Goal: Find specific page/section: Find specific page/section

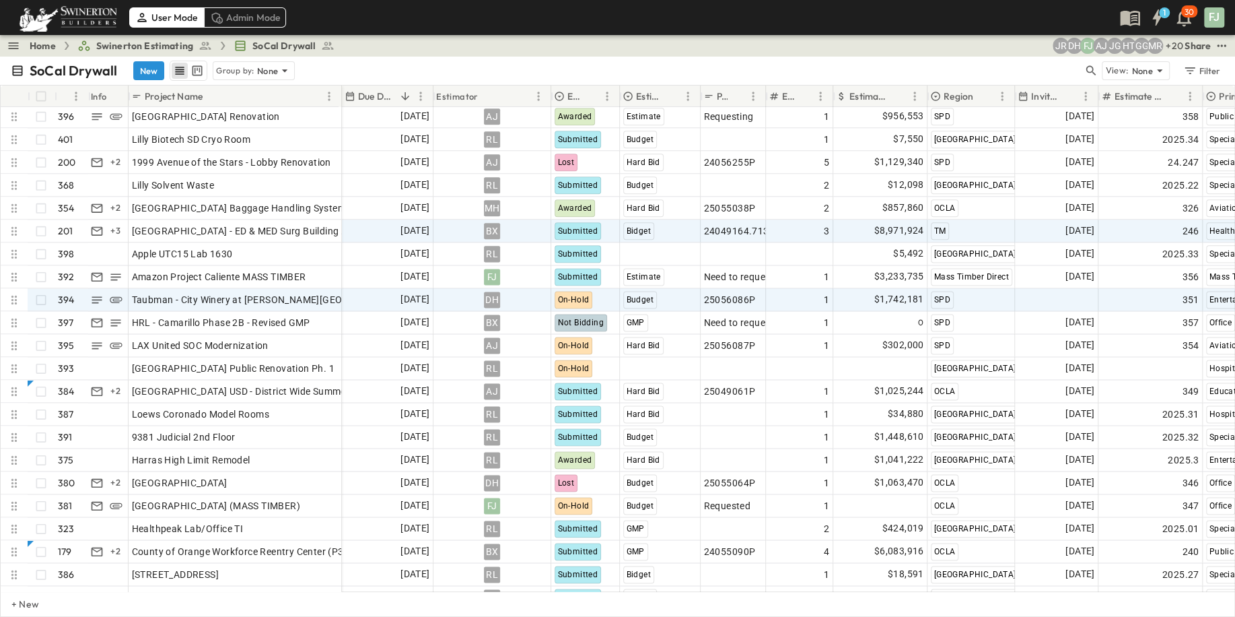
scroll to position [1276, 0]
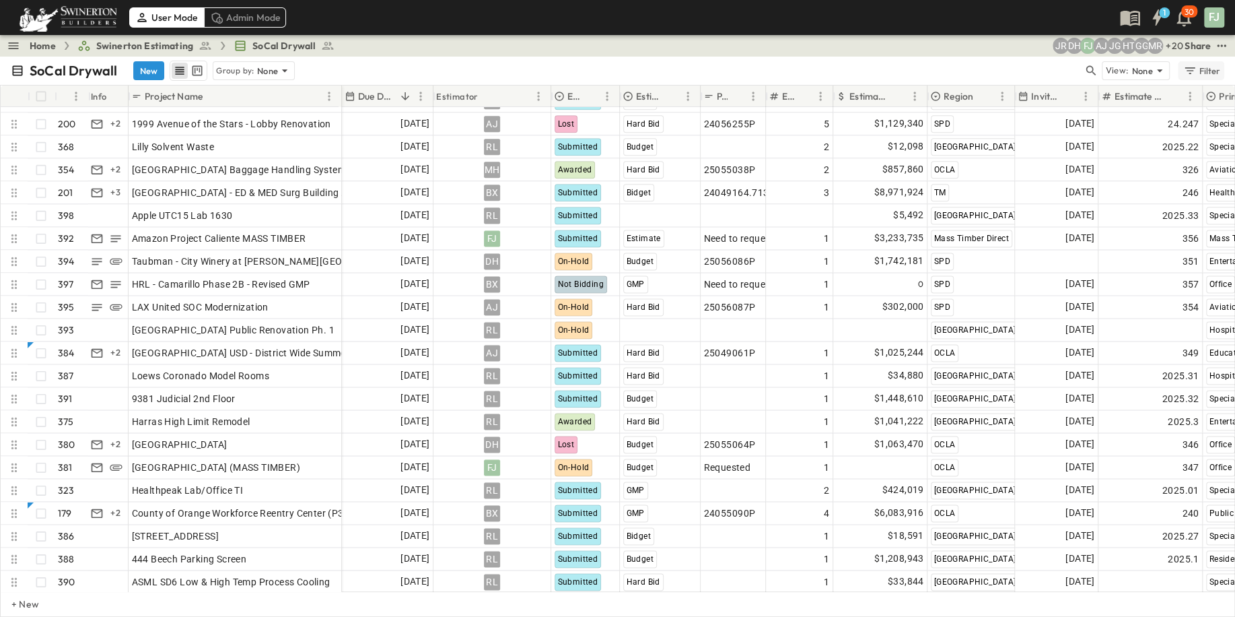
click at [1215, 63] on div "Filter" at bounding box center [1202, 70] width 38 height 15
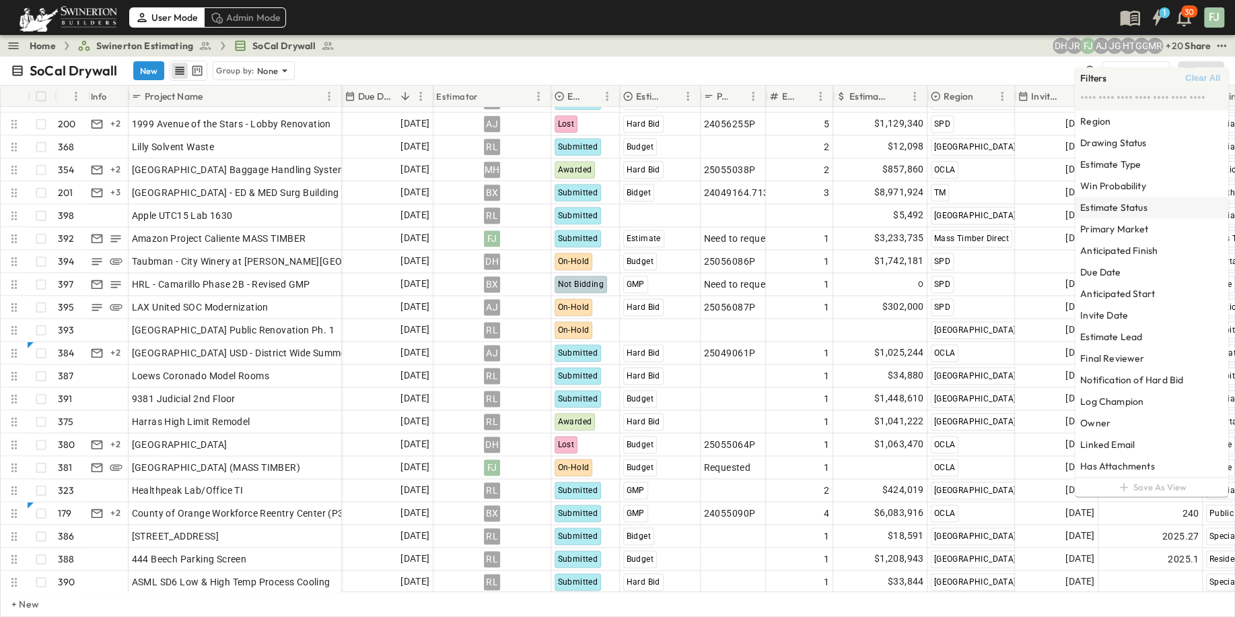
click at [1158, 197] on div "Estimate Status" at bounding box center [1151, 208] width 153 height 22
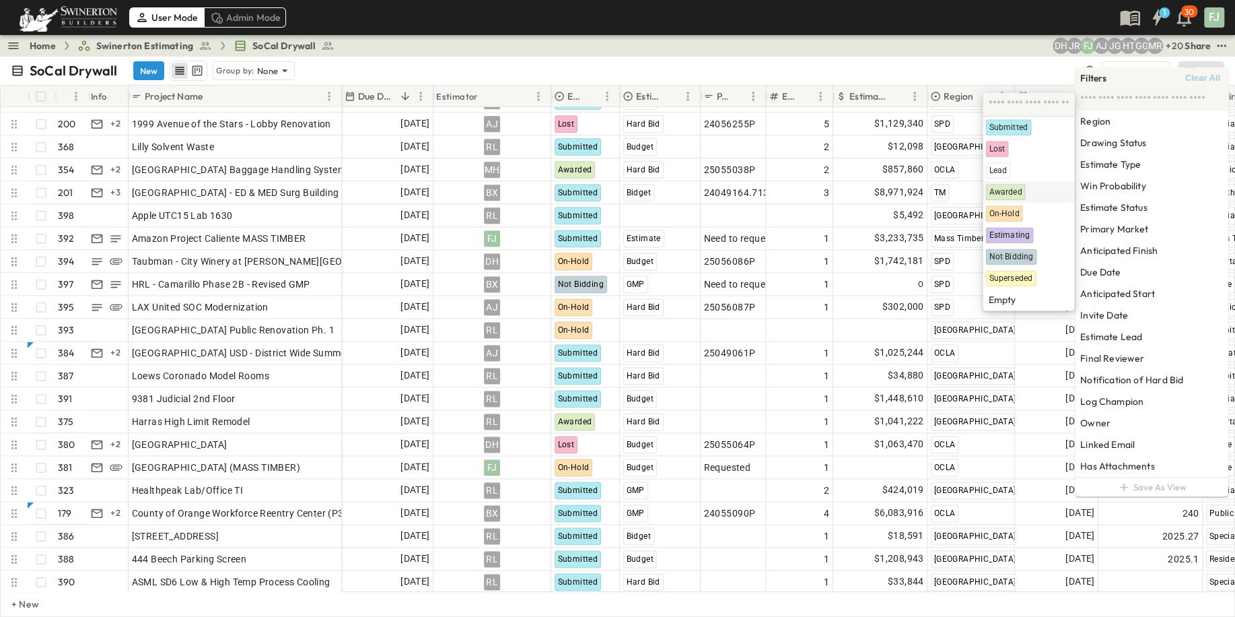
drag, startPoint x: 1016, startPoint y: 181, endPoint x: 1045, endPoint y: 188, distance: 29.7
click at [1015, 184] on div "Awarded" at bounding box center [1028, 192] width 86 height 16
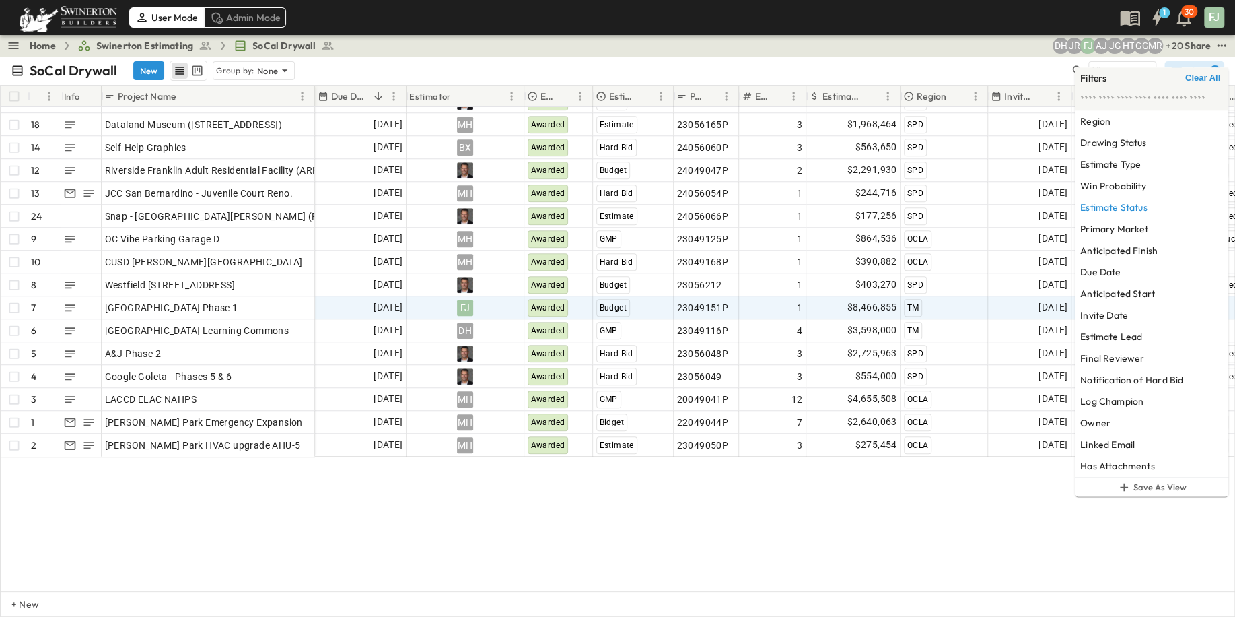
scroll to position [610, 0]
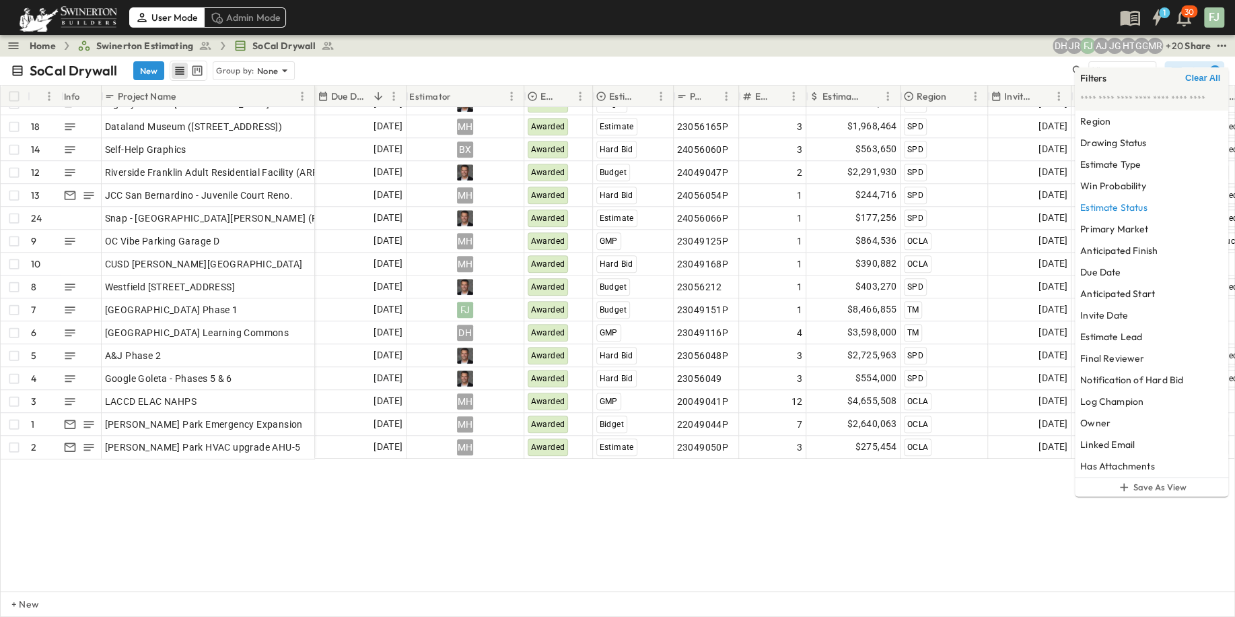
drag, startPoint x: 550, startPoint y: 535, endPoint x: 561, endPoint y: 530, distance: 12.0
click at [551, 534] on div "20 OPEN LAX BOP II - Priority 2 90% 19 OPEN 2000 Avenue of the Stars - Water Da…" at bounding box center [618, 349] width 1234 height 484
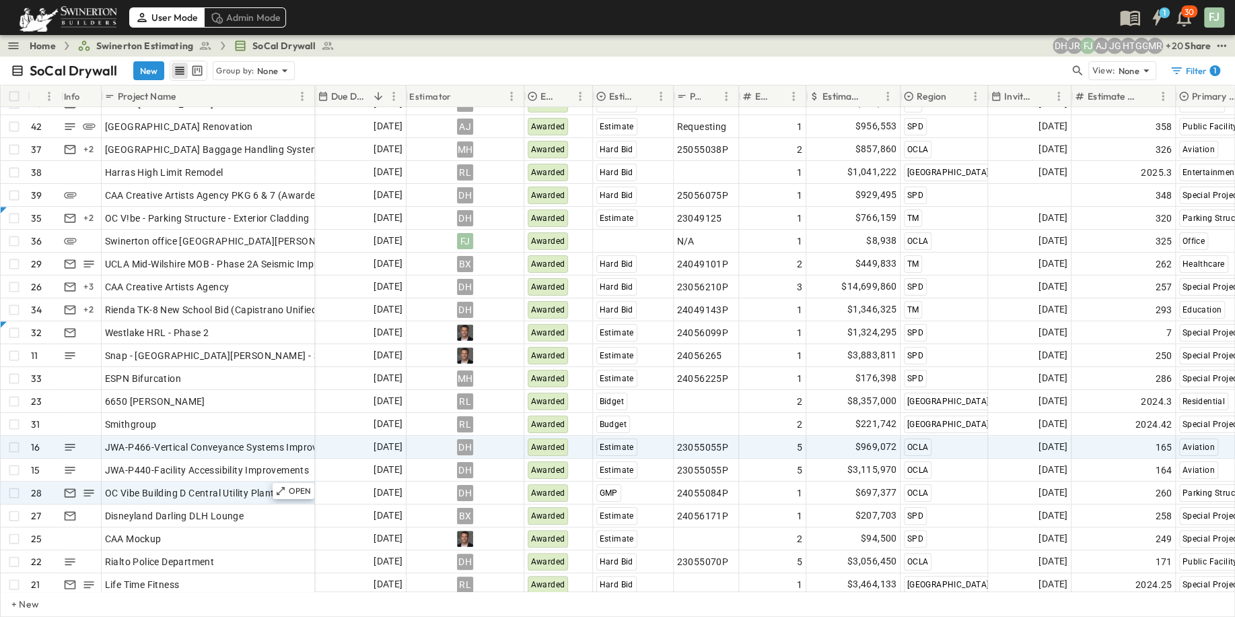
scroll to position [0, 0]
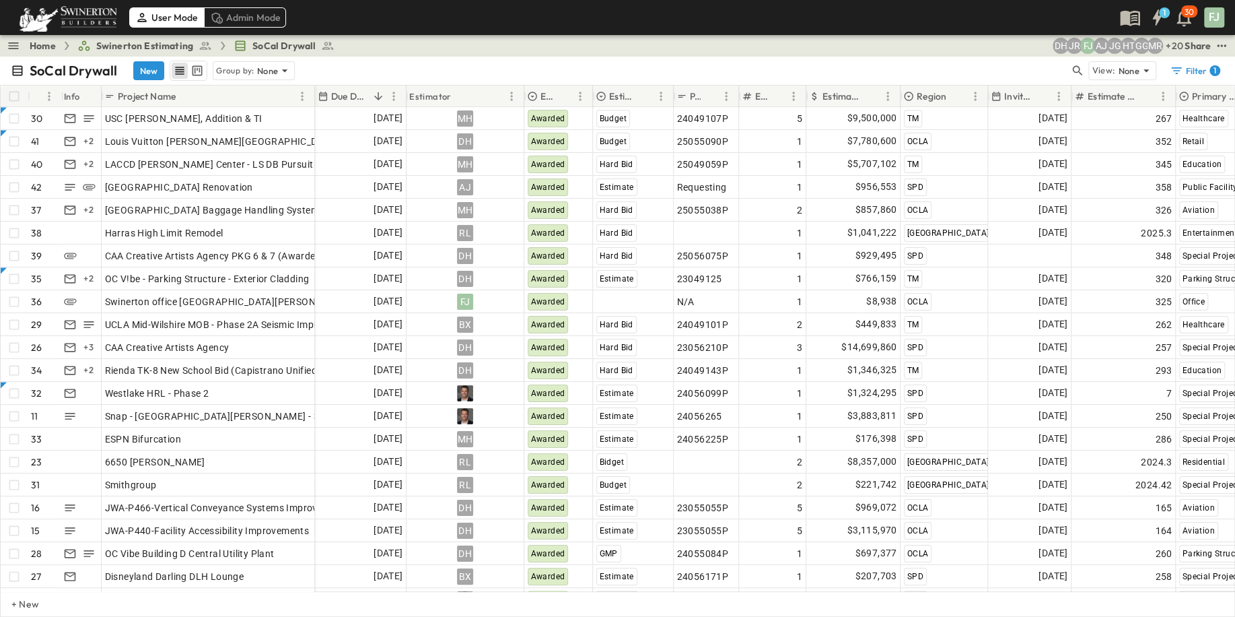
click at [371, 61] on div "SoCal Drywall New Group by: None" at bounding box center [540, 71] width 1059 height 20
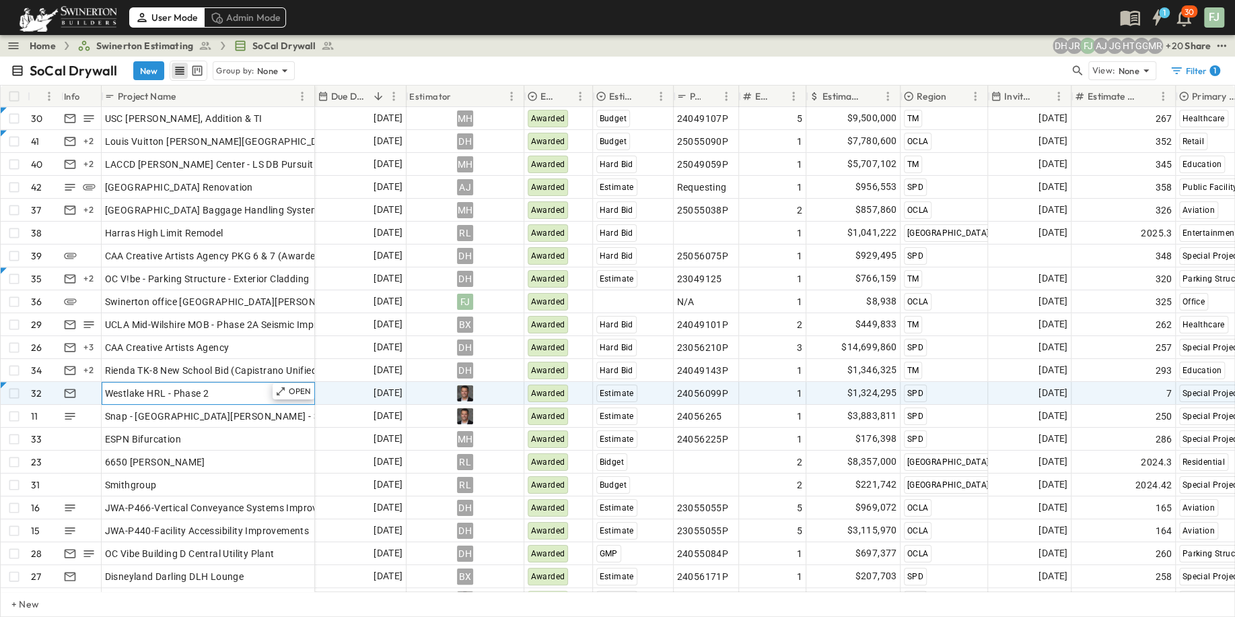
click at [164, 386] on span "Westlake HRL - Phase 2" at bounding box center [157, 392] width 104 height 13
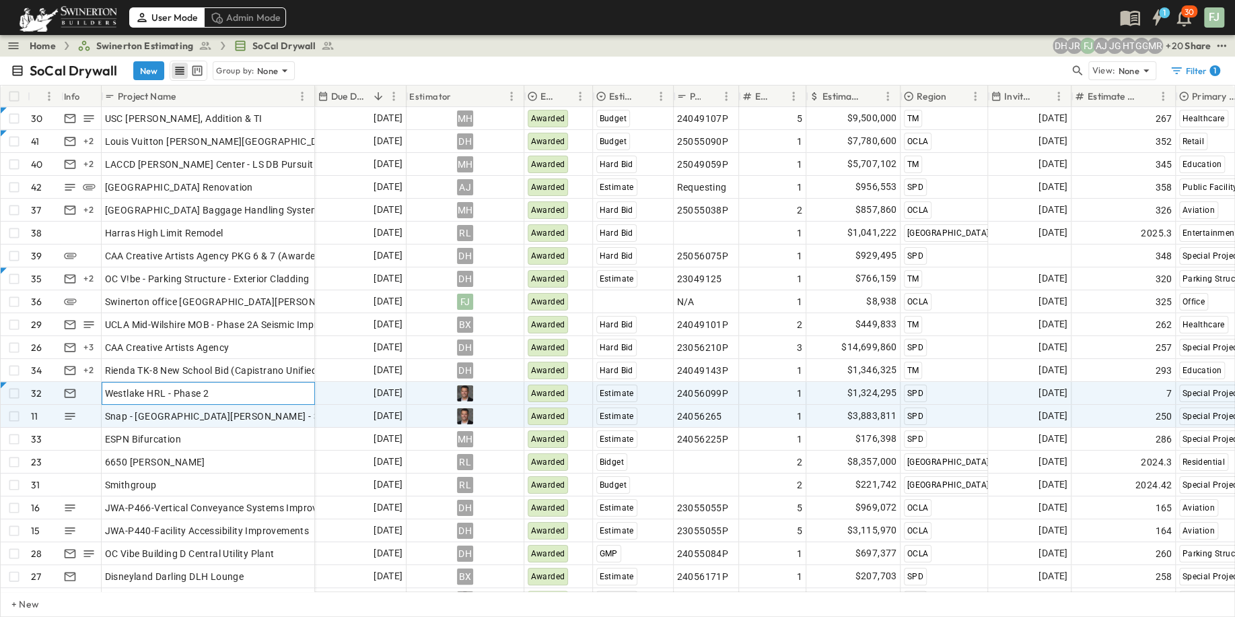
scroll to position [121, 0]
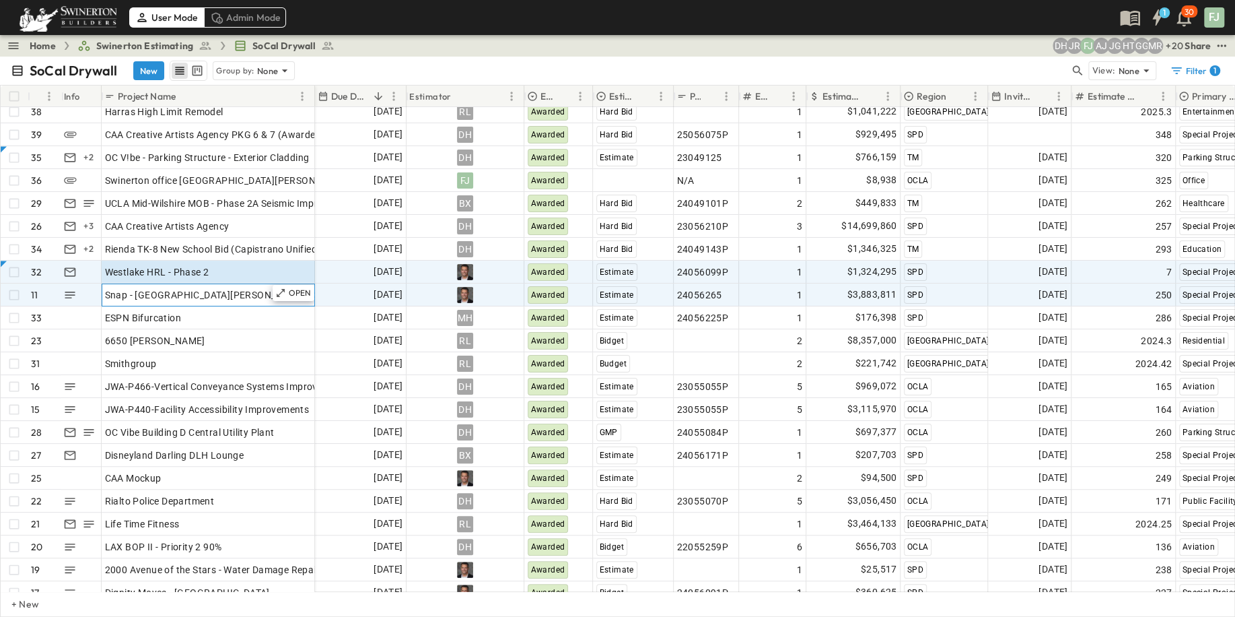
click at [182, 288] on span "Snap - [GEOGRAPHIC_DATA][PERSON_NAME] - 3100 BPX" at bounding box center [231, 294] width 252 height 13
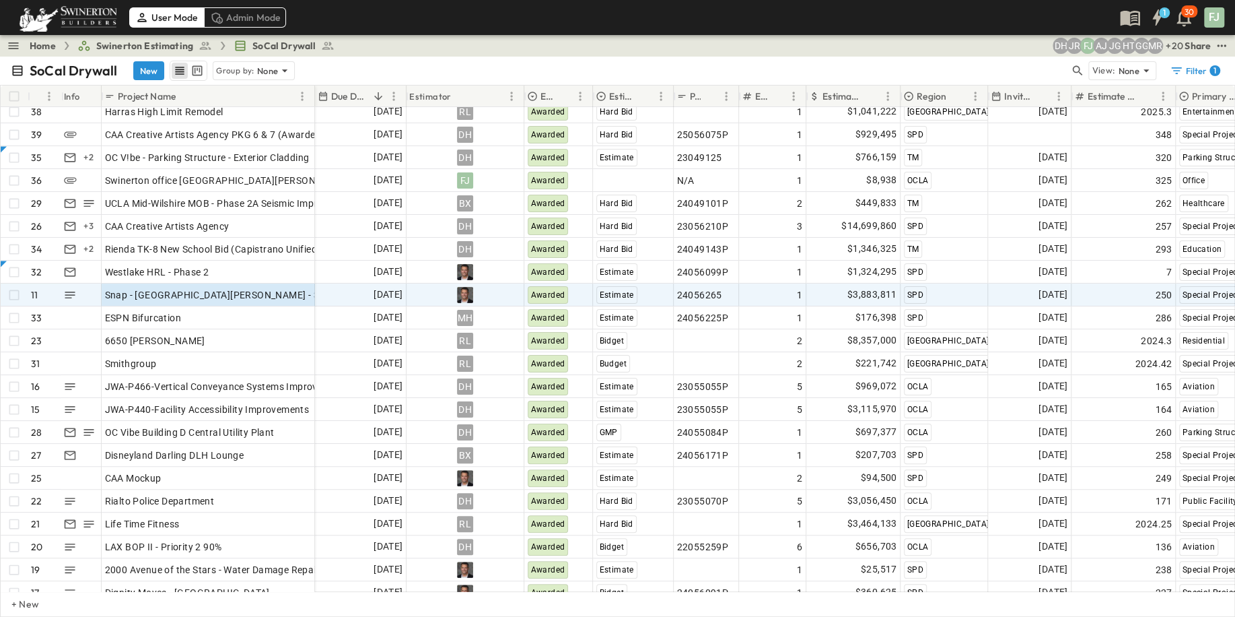
click at [298, 61] on div "SoCal Drywall New Group by: None" at bounding box center [540, 71] width 1059 height 20
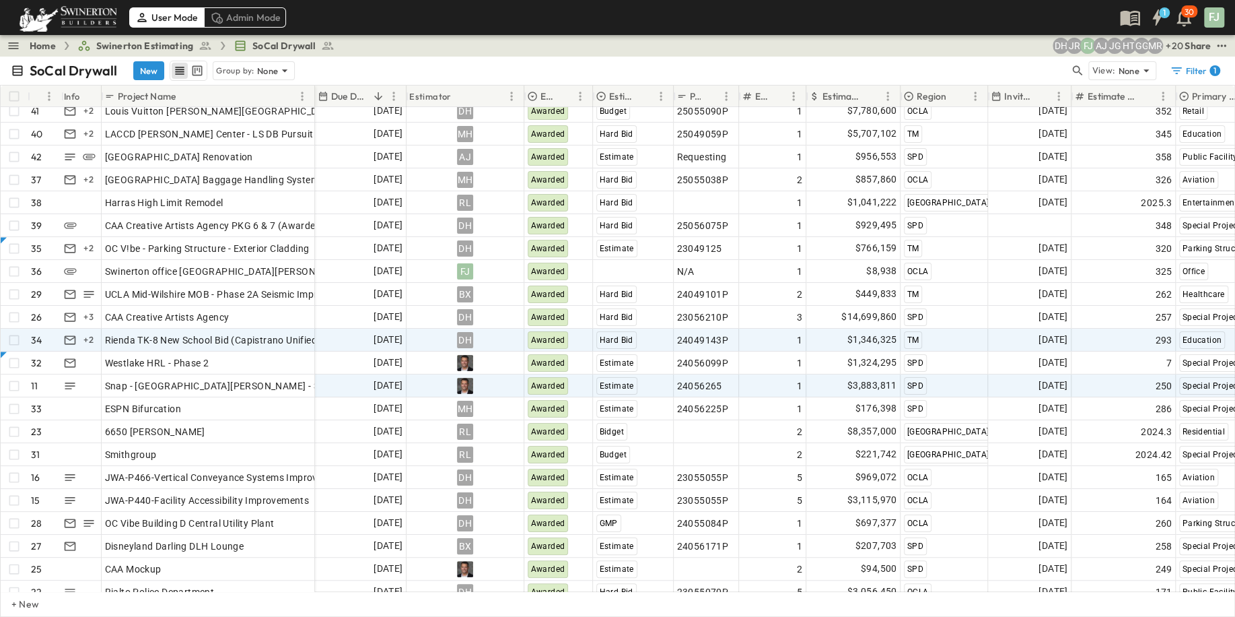
scroll to position [0, 0]
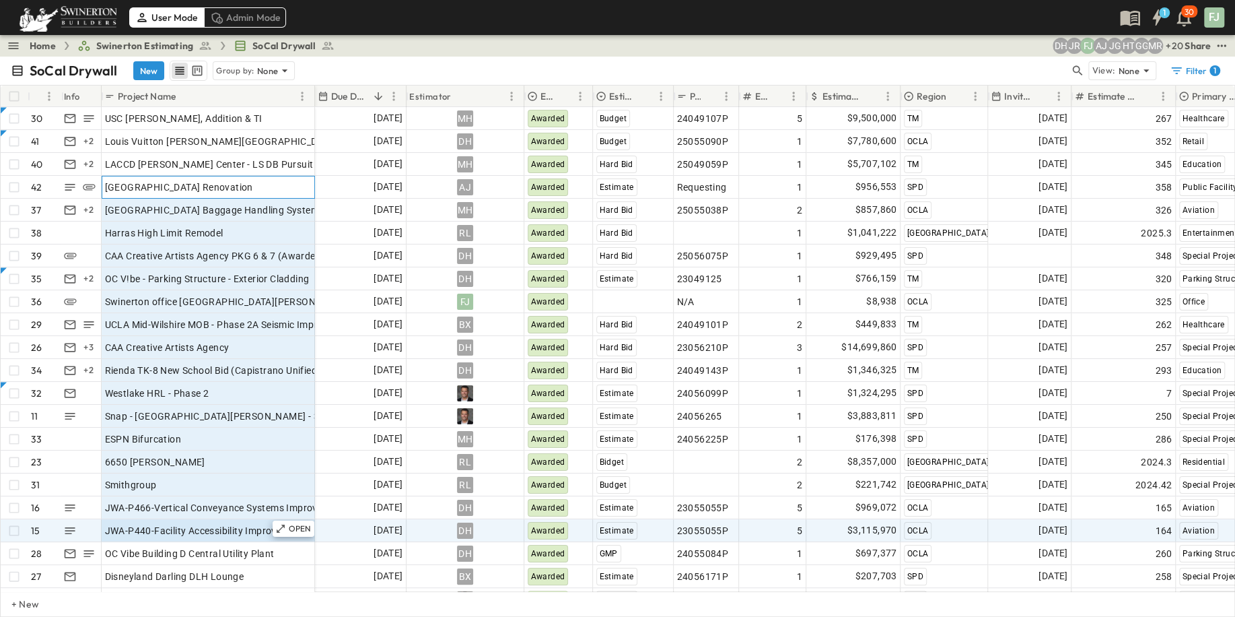
drag, startPoint x: 181, startPoint y: 184, endPoint x: 184, endPoint y: 528, distance: 343.9
click at [184, 528] on div "30 OPEN USC [PERSON_NAME], Addition & TI 41 + 2 OPEN Louis Vuitton [PERSON_NAME…" at bounding box center [158, 393] width 314 height 573
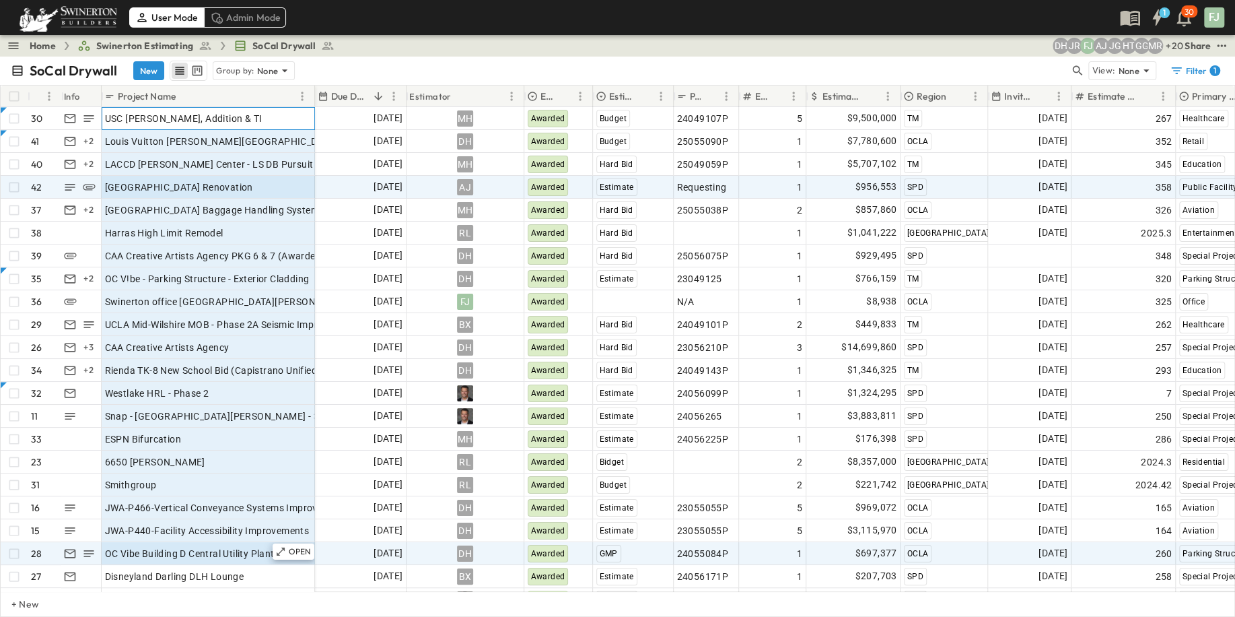
drag, startPoint x: 211, startPoint y: 111, endPoint x: 218, endPoint y: 539, distance: 428.1
click at [218, 539] on div "30 OPEN USC [PERSON_NAME], Addition & TI 41 + 2 OPEN Louis Vuitton [PERSON_NAME…" at bounding box center [158, 393] width 314 height 573
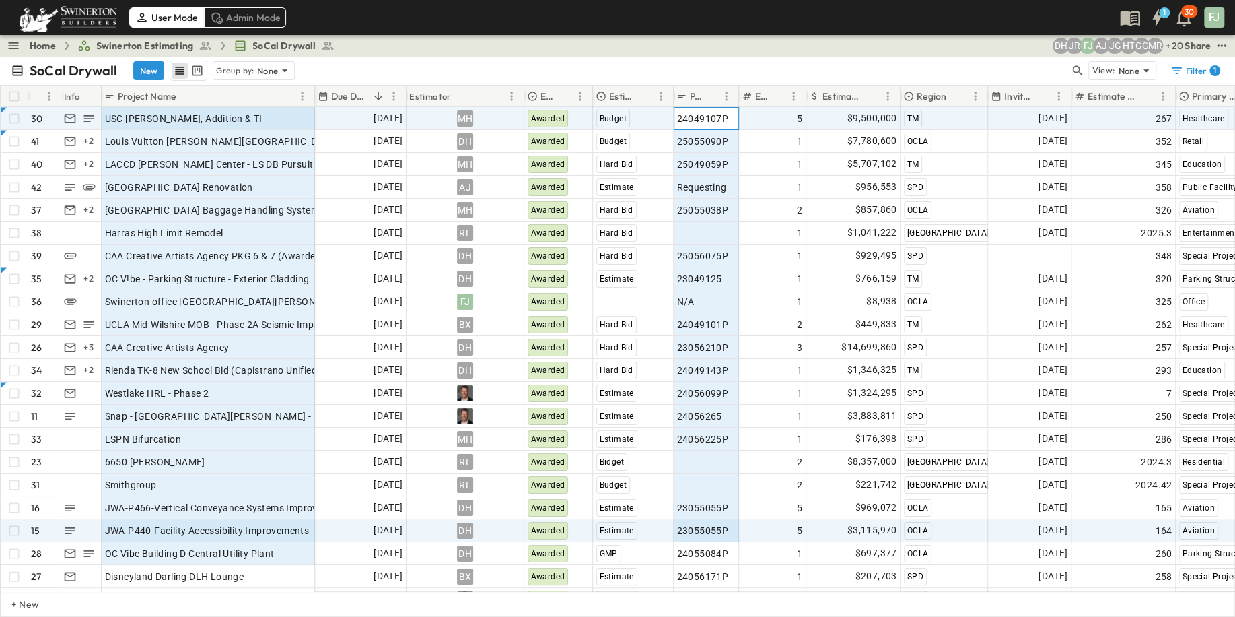
drag, startPoint x: 724, startPoint y: 105, endPoint x: 705, endPoint y: 528, distance: 423.1
click at [705, 528] on div "[DATE] MH Awarded Budget 24049107P 5 $9,500,000 TM [DATE] 267 Healthcare Constr…" at bounding box center [1012, 393] width 1394 height 572
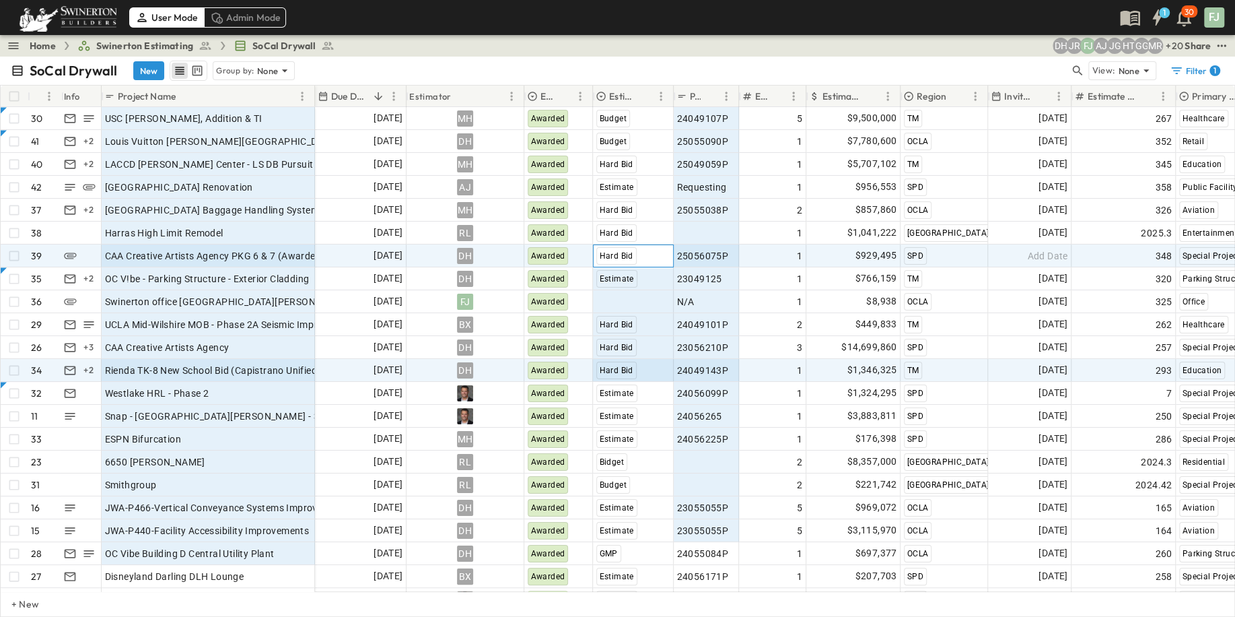
drag, startPoint x: 647, startPoint y: 245, endPoint x: 647, endPoint y: 351, distance: 106.3
click at [647, 351] on div "[DATE] MH Awarded Budget 24049107P 5 $9,500,000 TM [DATE] 267 Healthcare Constr…" at bounding box center [1012, 393] width 1394 height 572
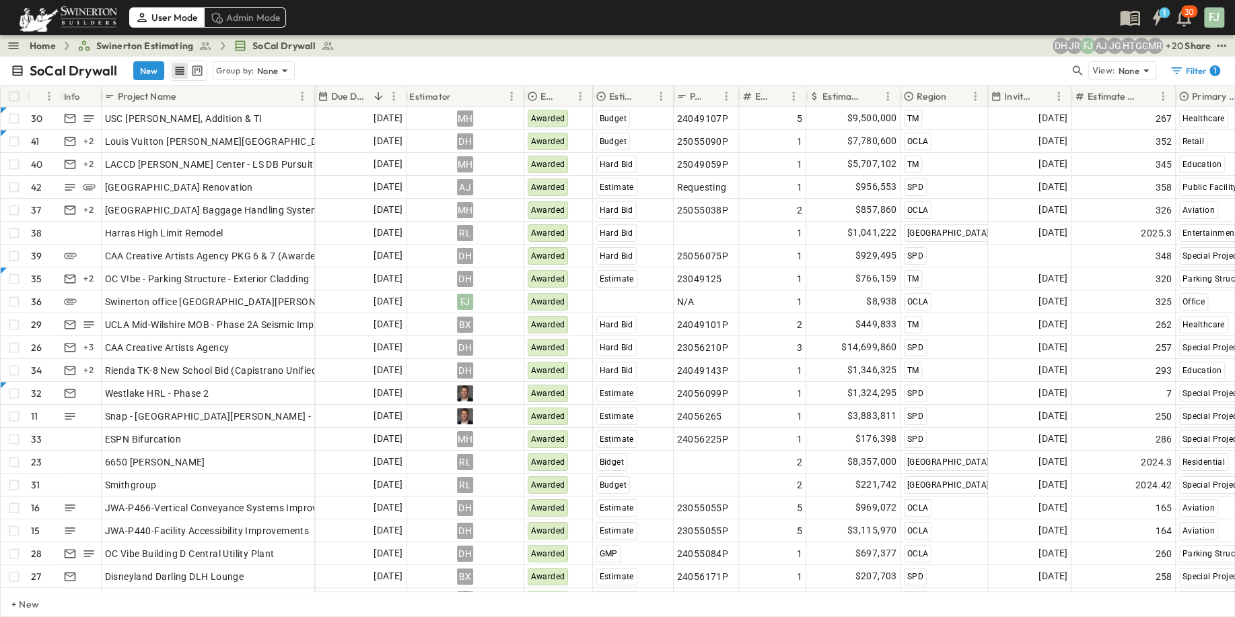
click at [680, 57] on div "SoCal Drywall New Group by: None View: None Filter 1" at bounding box center [617, 71] width 1235 height 28
click at [188, 63] on button "kanban view" at bounding box center [196, 71] width 17 height 16
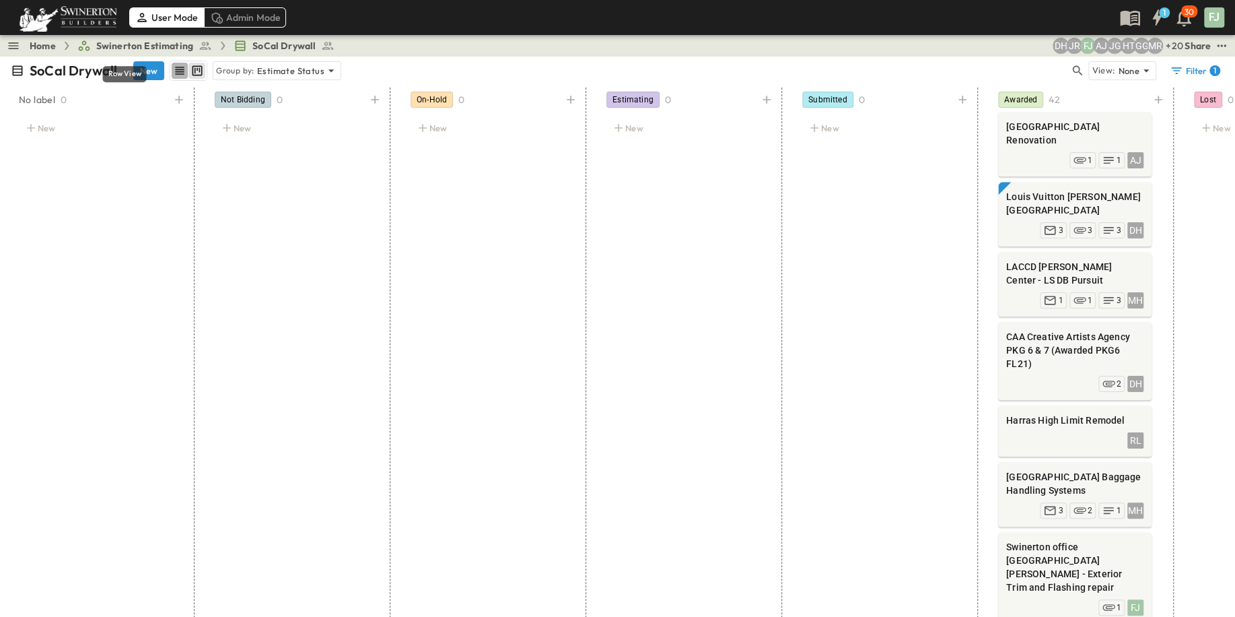
click at [173, 64] on icon "row view" at bounding box center [179, 70] width 13 height 13
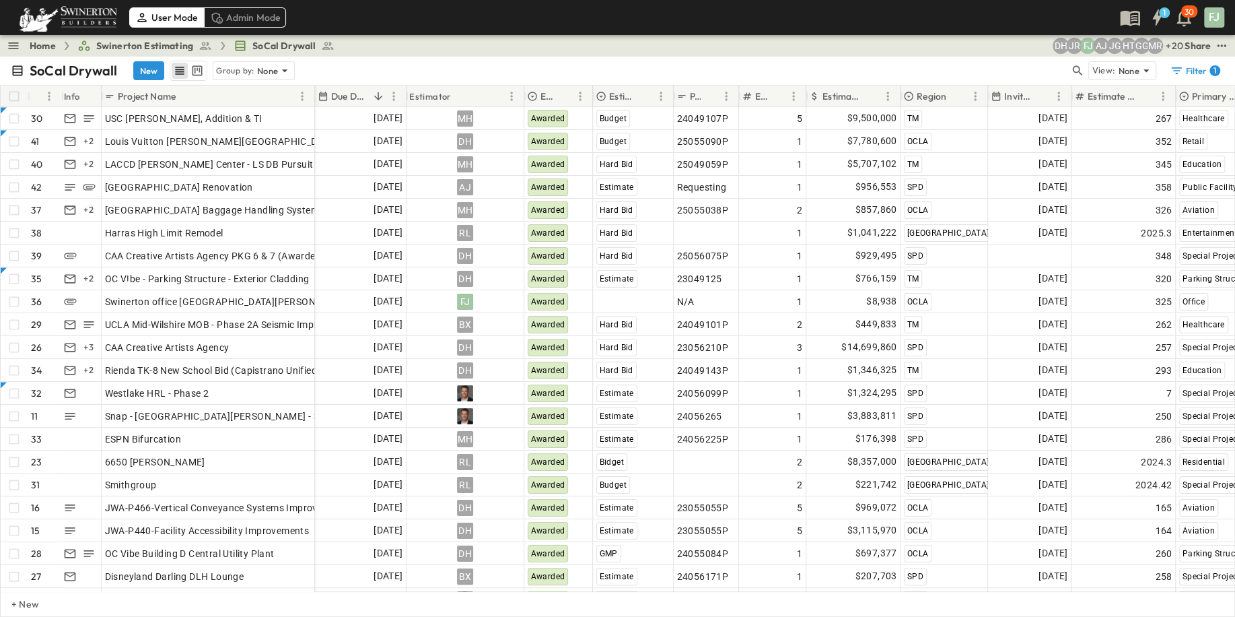
click at [345, 61] on div "SoCal Drywall New Group by: None" at bounding box center [540, 71] width 1059 height 20
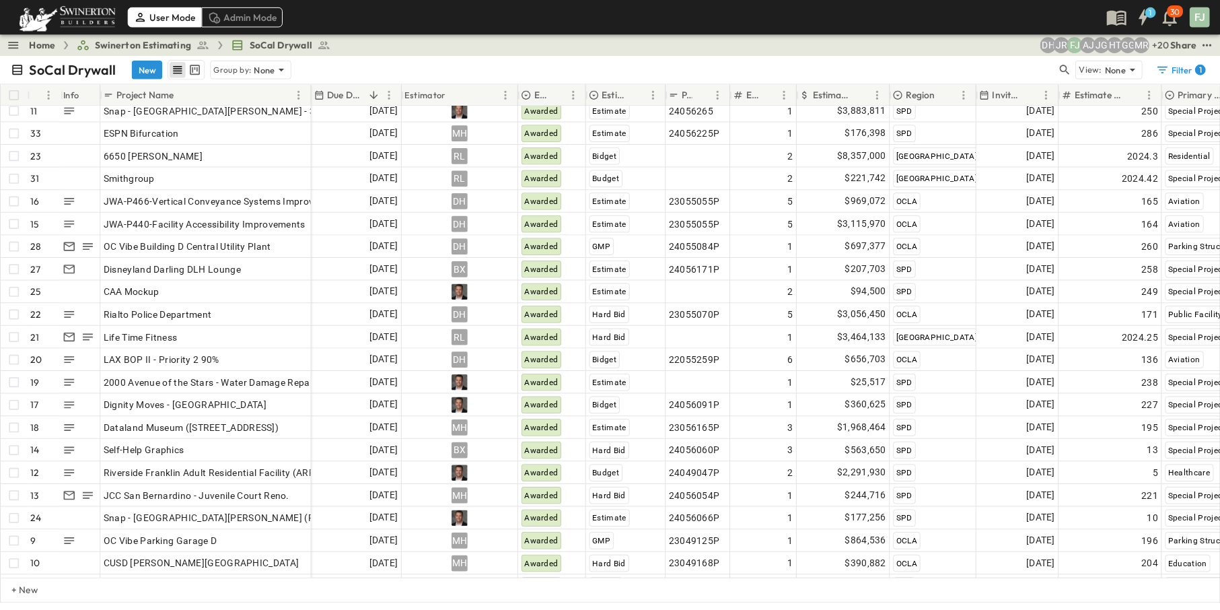
scroll to position [304, 0]
